Goal: Transaction & Acquisition: Purchase product/service

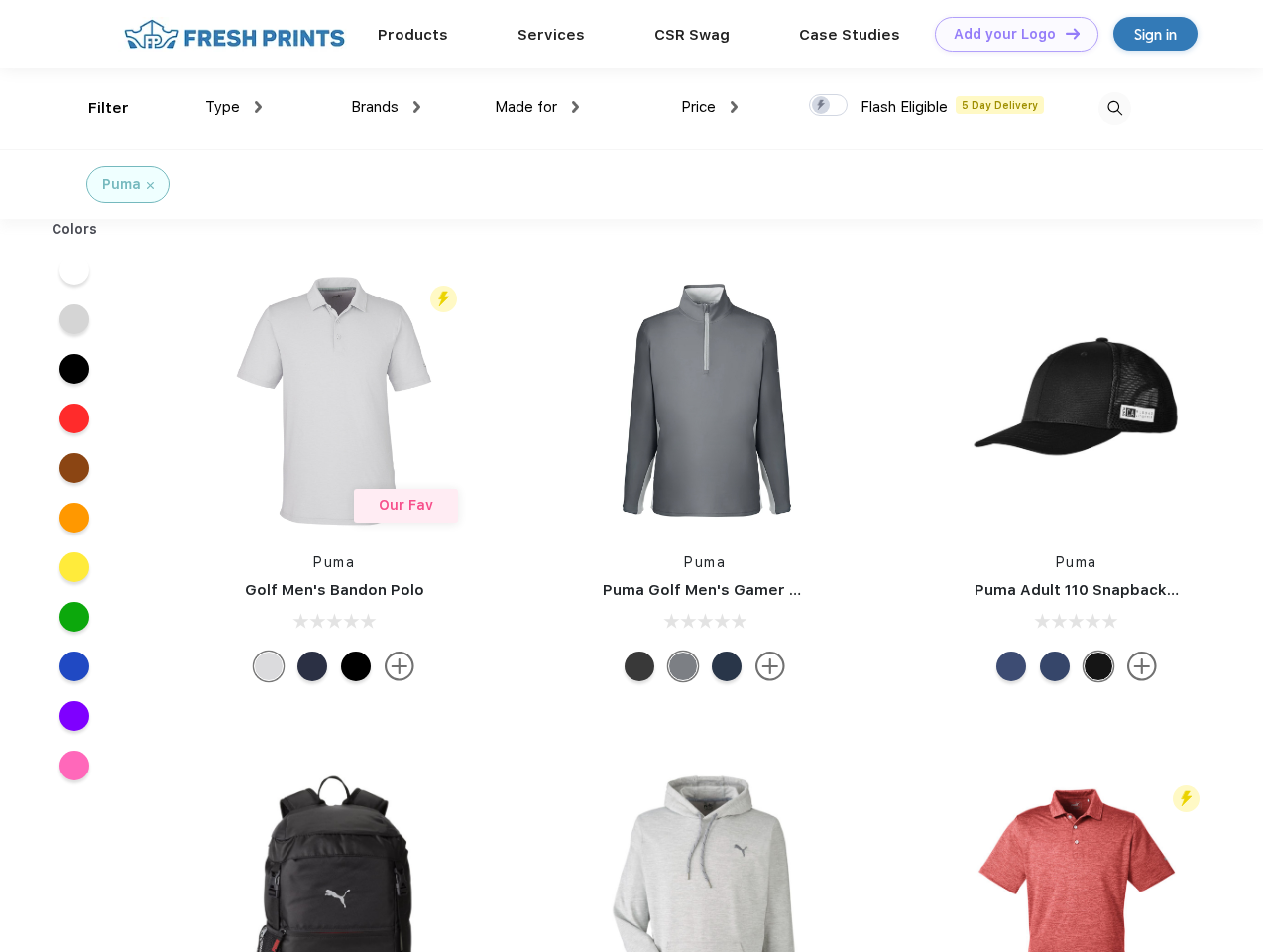
scroll to position [1, 0]
click at [1009, 34] on link "Add your Logo Design Tool" at bounding box center [1017, 34] width 164 height 35
click at [0, 0] on div "Design Tool" at bounding box center [0, 0] width 0 height 0
click at [1064, 33] on link "Add your Logo Design Tool" at bounding box center [1017, 34] width 164 height 35
click at [95, 108] on div "Filter" at bounding box center [108, 108] width 41 height 23
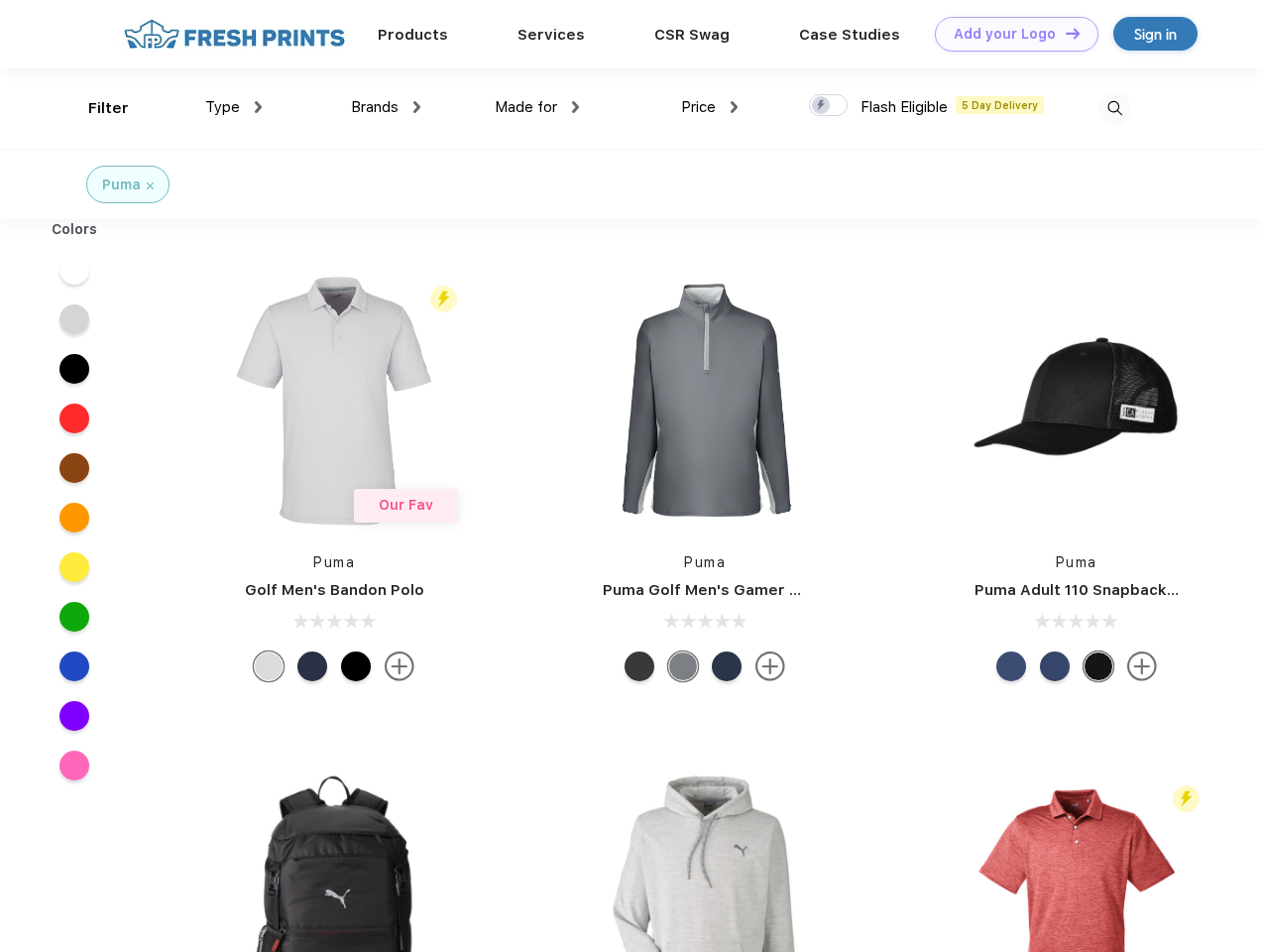
click at [234, 107] on span "Type" at bounding box center [222, 107] width 35 height 18
click at [386, 107] on span "Brands" at bounding box center [375, 107] width 48 height 18
click at [538, 107] on span "Made for" at bounding box center [526, 107] width 63 height 18
click at [710, 107] on span "Price" at bounding box center [698, 107] width 35 height 18
click at [829, 106] on div at bounding box center [828, 105] width 39 height 22
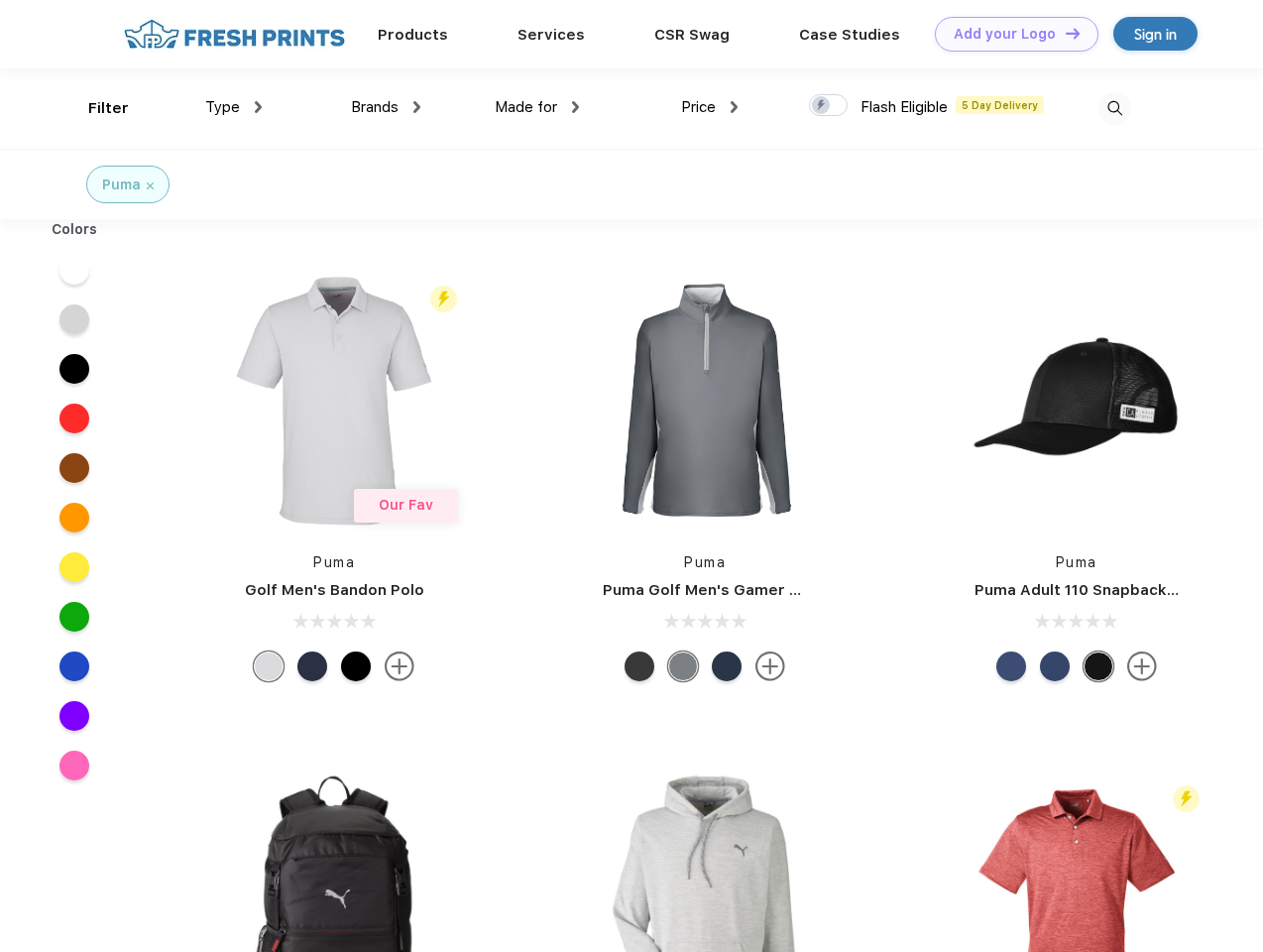
click at [822, 106] on input "checkbox" at bounding box center [815, 99] width 13 height 13
click at [1115, 108] on img at bounding box center [1115, 108] width 33 height 33
